Goal: Use online tool/utility: Utilize a website feature to perform a specific function

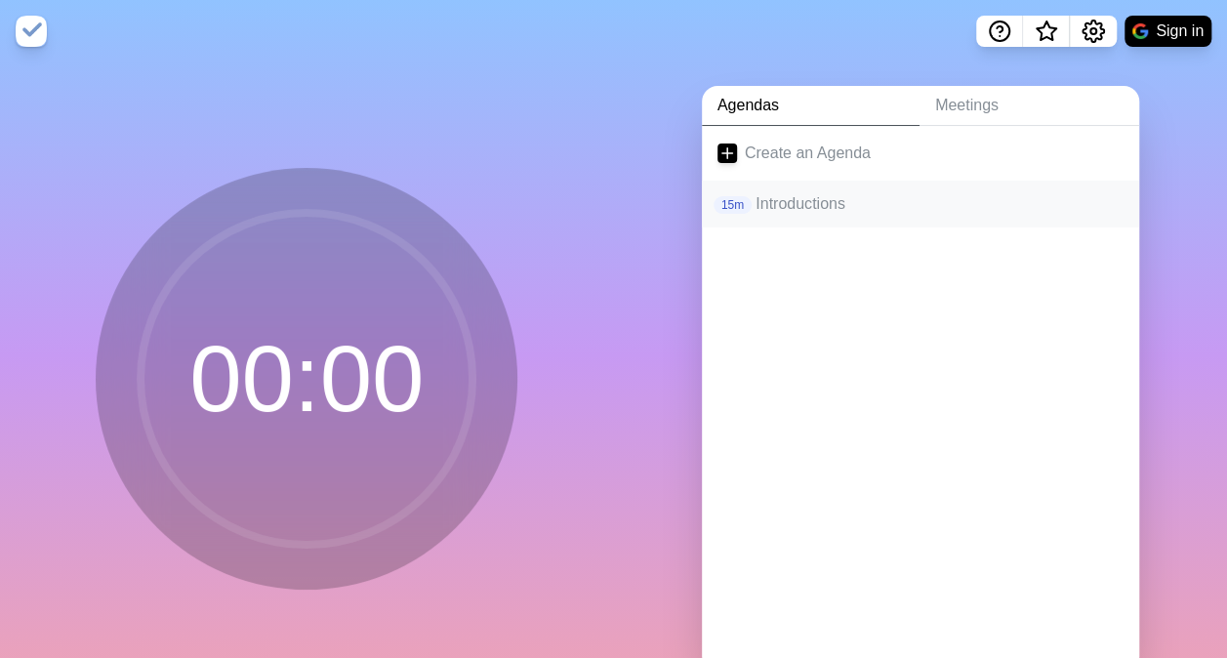
click at [799, 203] on p "Introductions" at bounding box center [940, 203] width 368 height 23
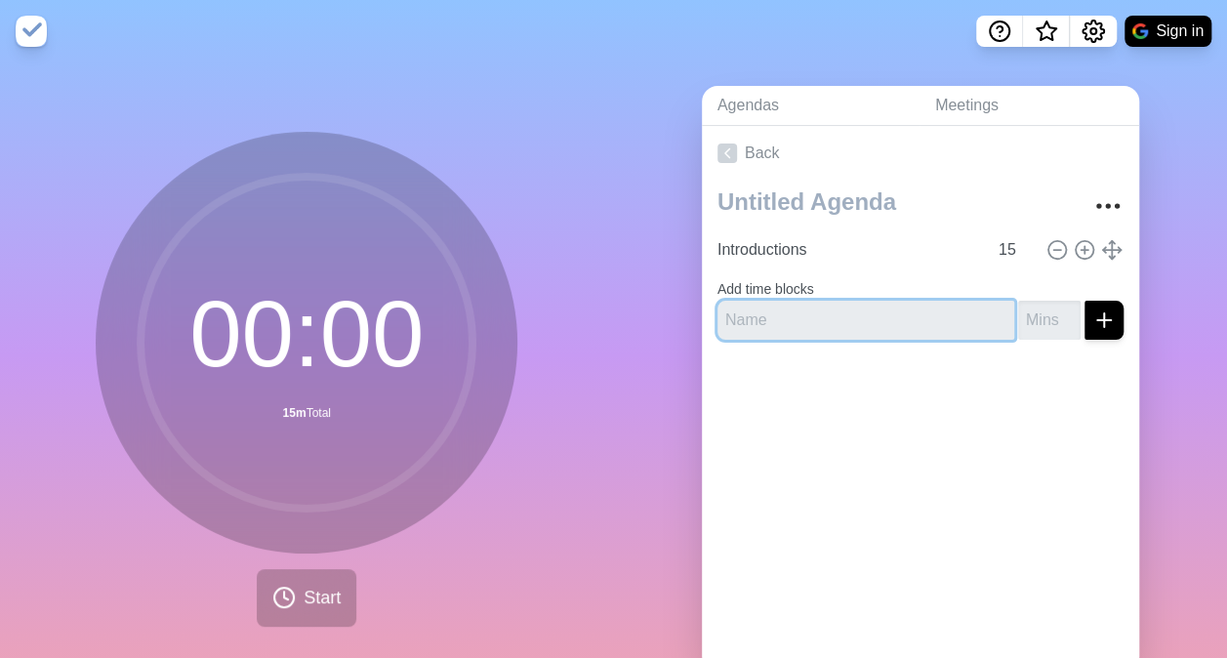
click at [781, 311] on input "text" at bounding box center [865, 320] width 297 height 39
type input "PLAs 1 and 2"
click at [1018, 305] on input "number" at bounding box center [1049, 320] width 62 height 39
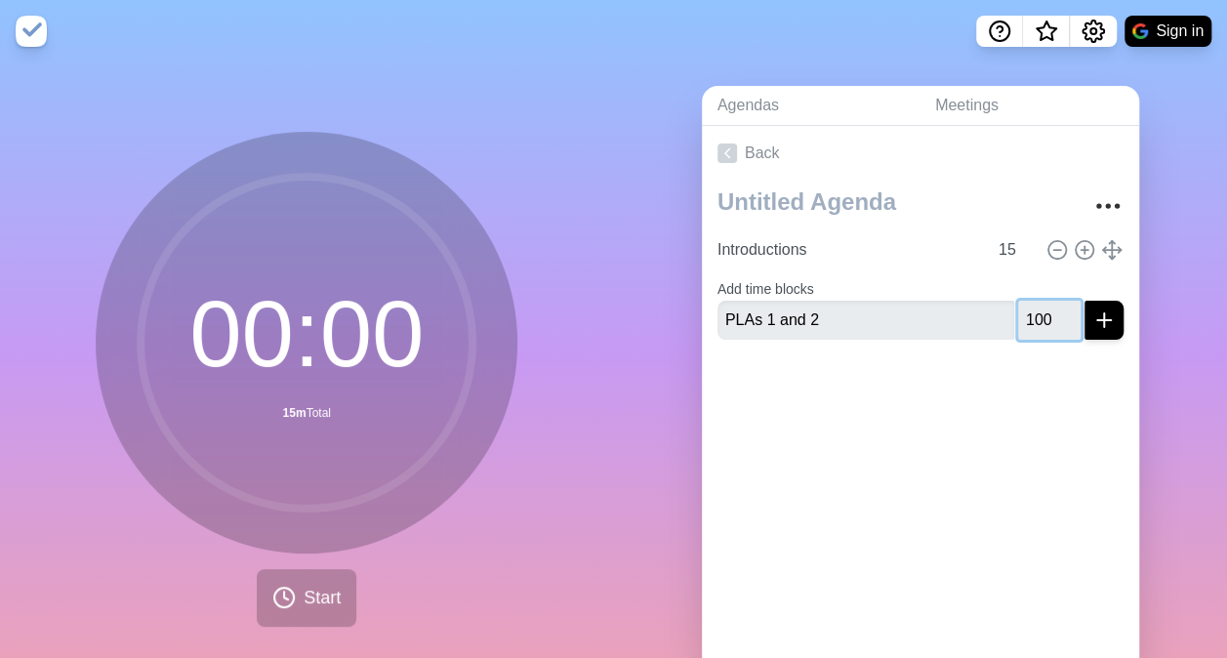
type input "100"
click at [1085, 301] on button "submit" at bounding box center [1104, 320] width 39 height 39
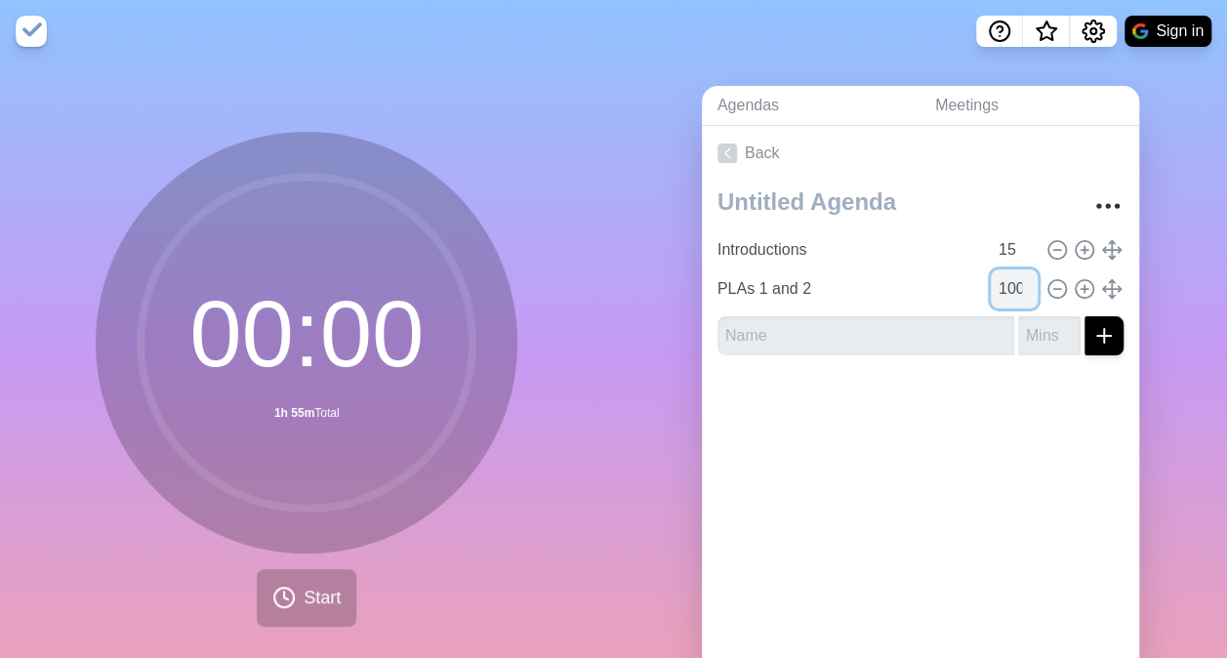
click at [991, 293] on input "100" at bounding box center [1014, 288] width 47 height 39
drag, startPoint x: 983, startPoint y: 283, endPoint x: 1011, endPoint y: 290, distance: 29.1
click at [1011, 290] on input "100" at bounding box center [1014, 288] width 47 height 39
type input "1"
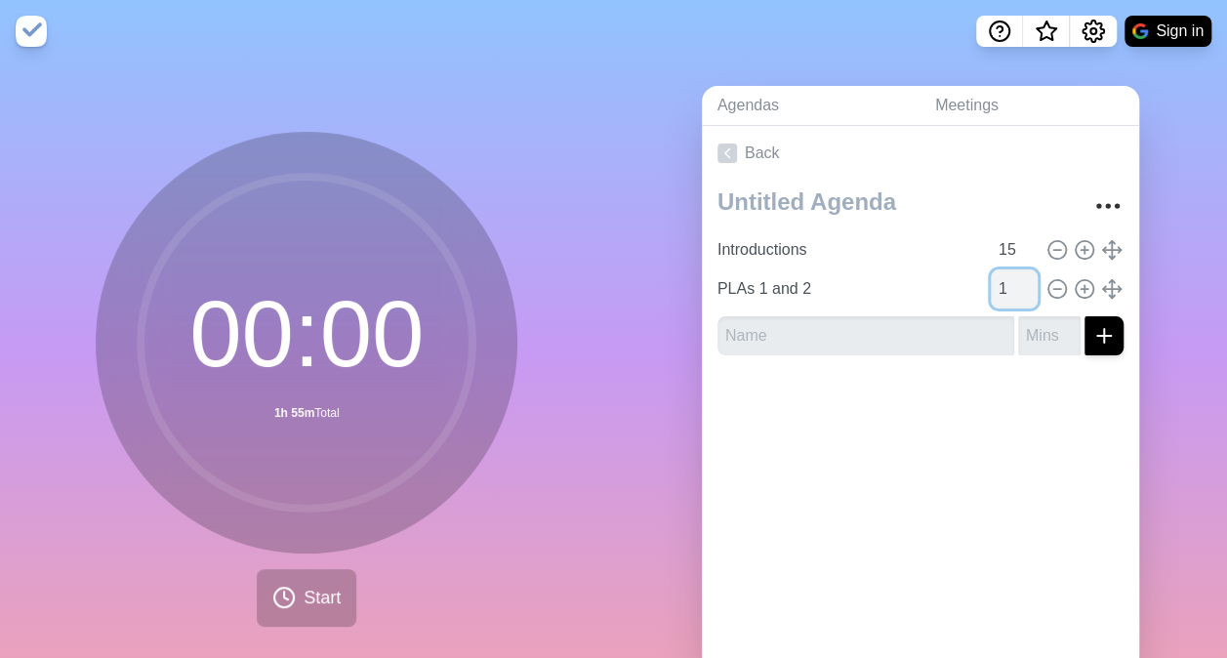
scroll to position [0, 0]
type input "0"
click at [1022, 300] on div "PLAs 1 and 2 0" at bounding box center [921, 288] width 422 height 39
click at [985, 383] on div at bounding box center [920, 410] width 437 height 78
